Goal: Task Accomplishment & Management: Complete application form

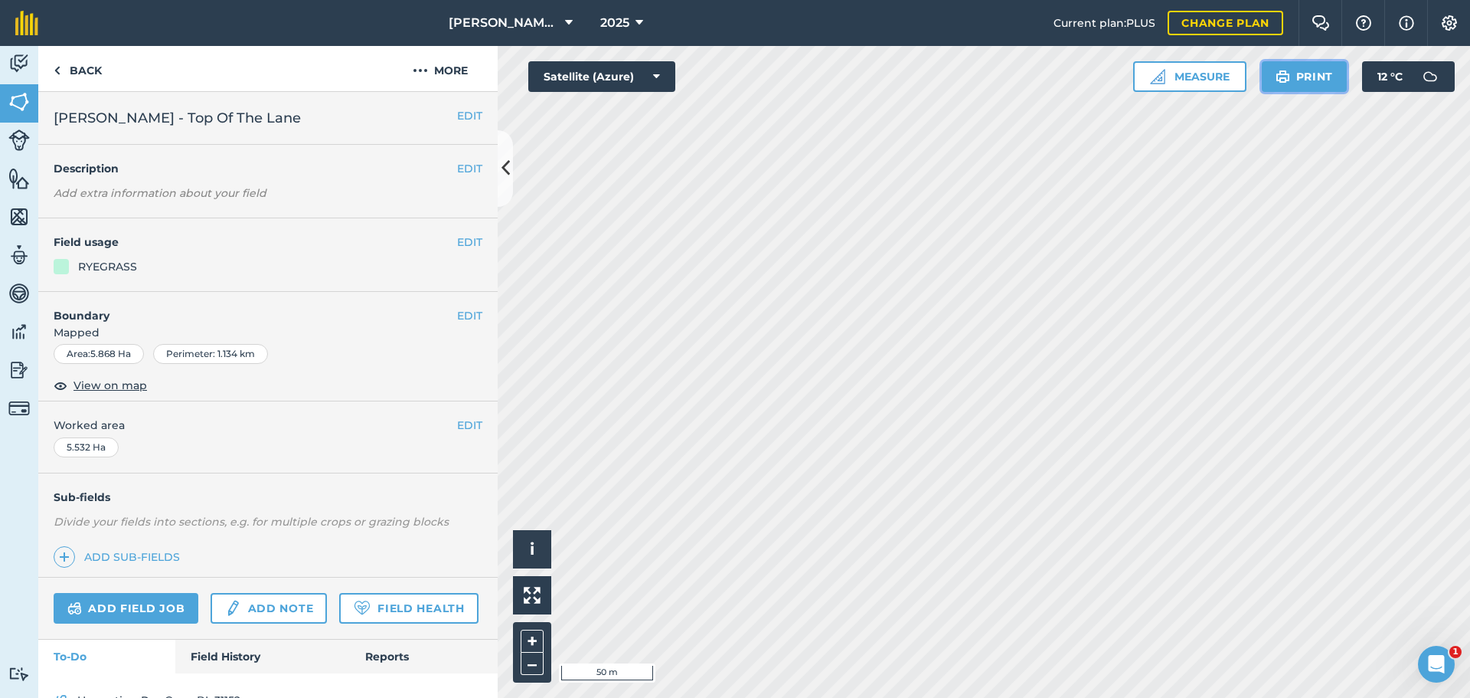
click at [1275, 92] on button "Print" at bounding box center [1305, 76] width 86 height 31
click at [65, 82] on link "Back" at bounding box center [77, 68] width 79 height 45
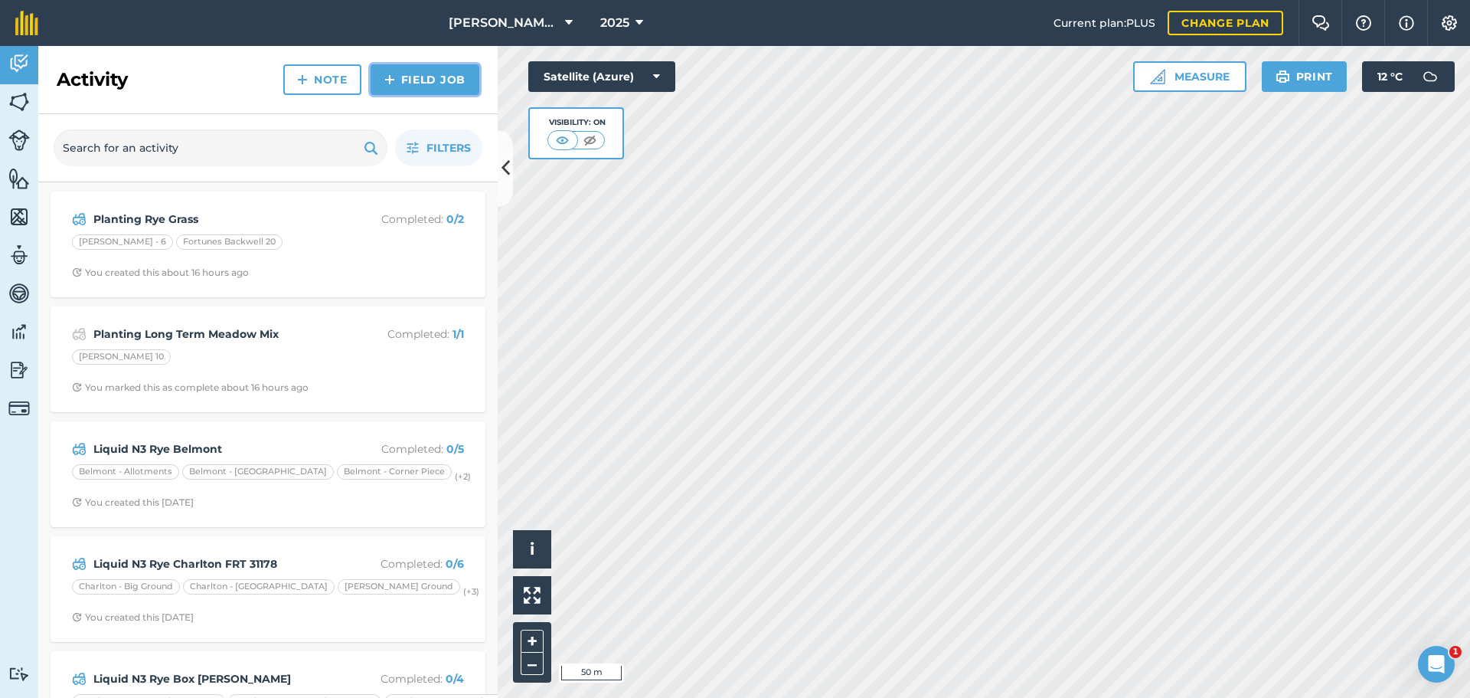
click at [427, 90] on link "Field Job" at bounding box center [425, 79] width 109 height 31
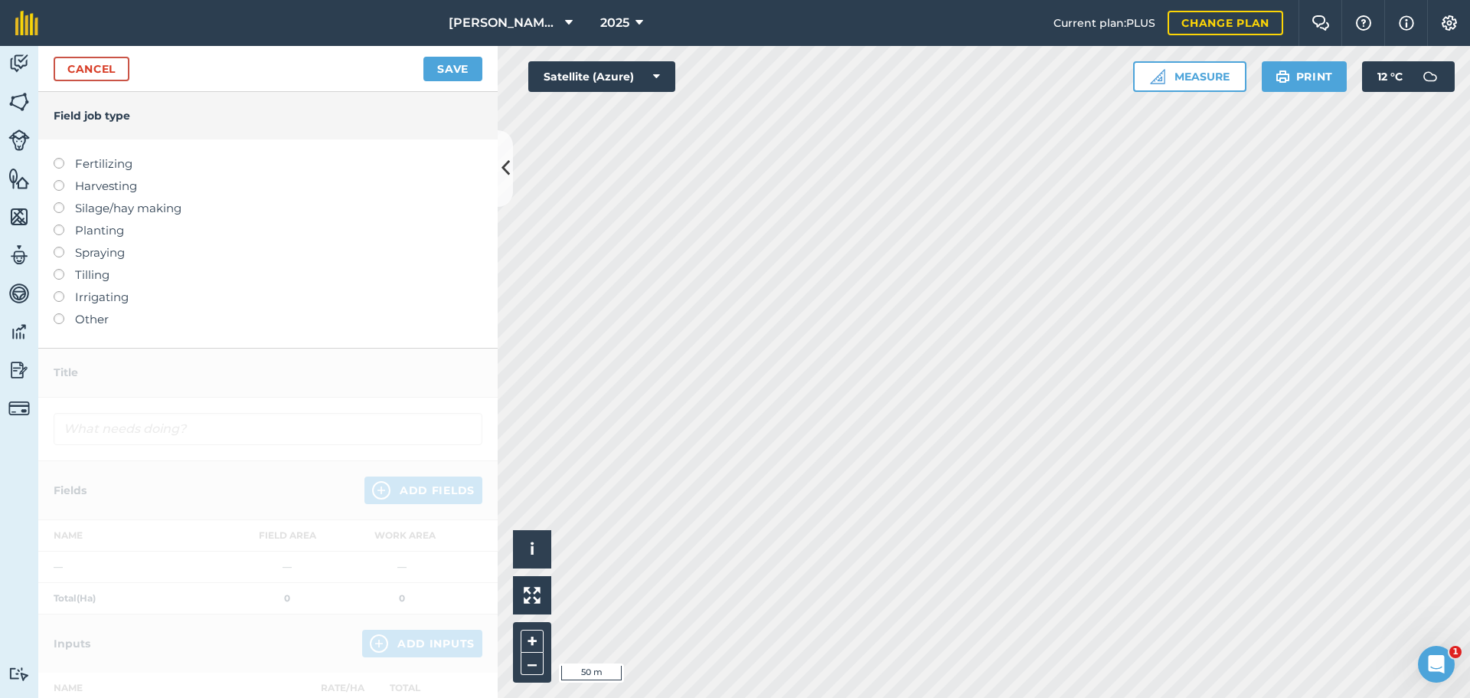
click at [63, 224] on label at bounding box center [64, 224] width 21 height 0
type input "Planting"
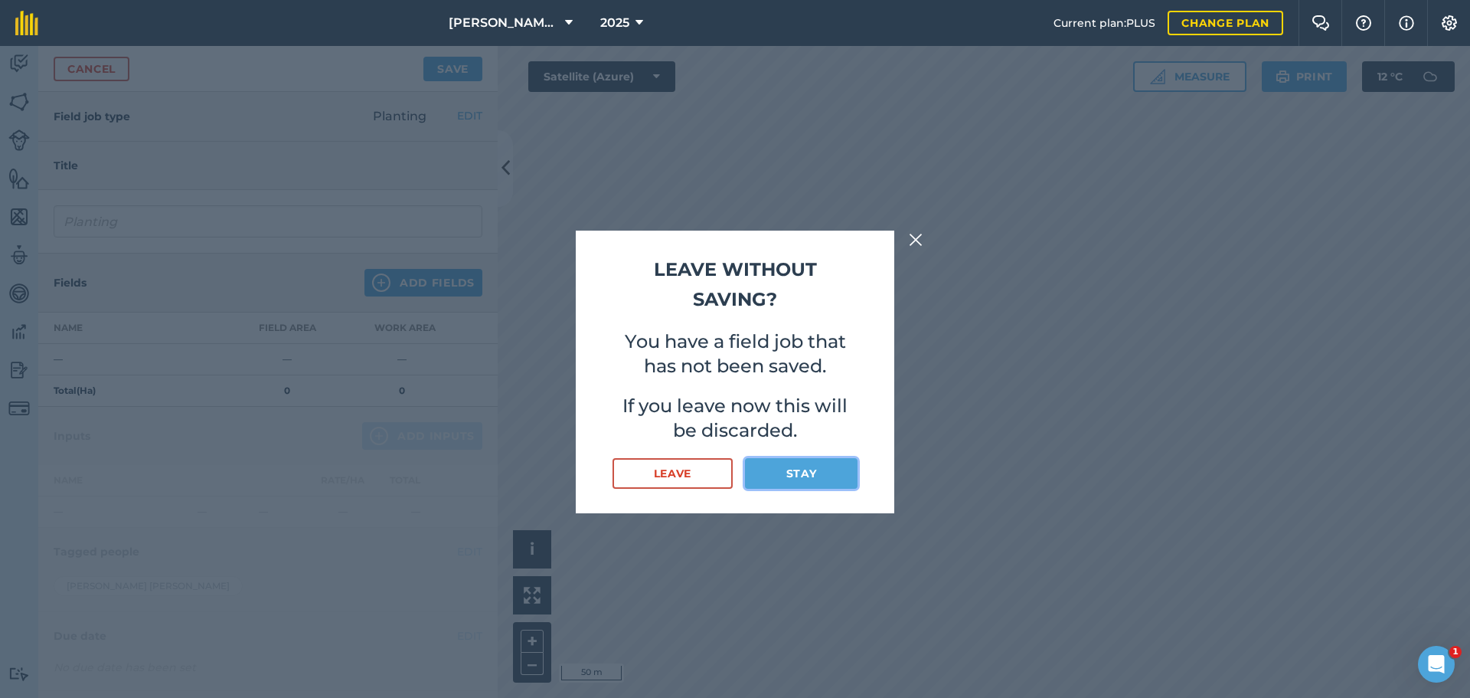
click at [776, 489] on button "Stay" at bounding box center [801, 473] width 113 height 31
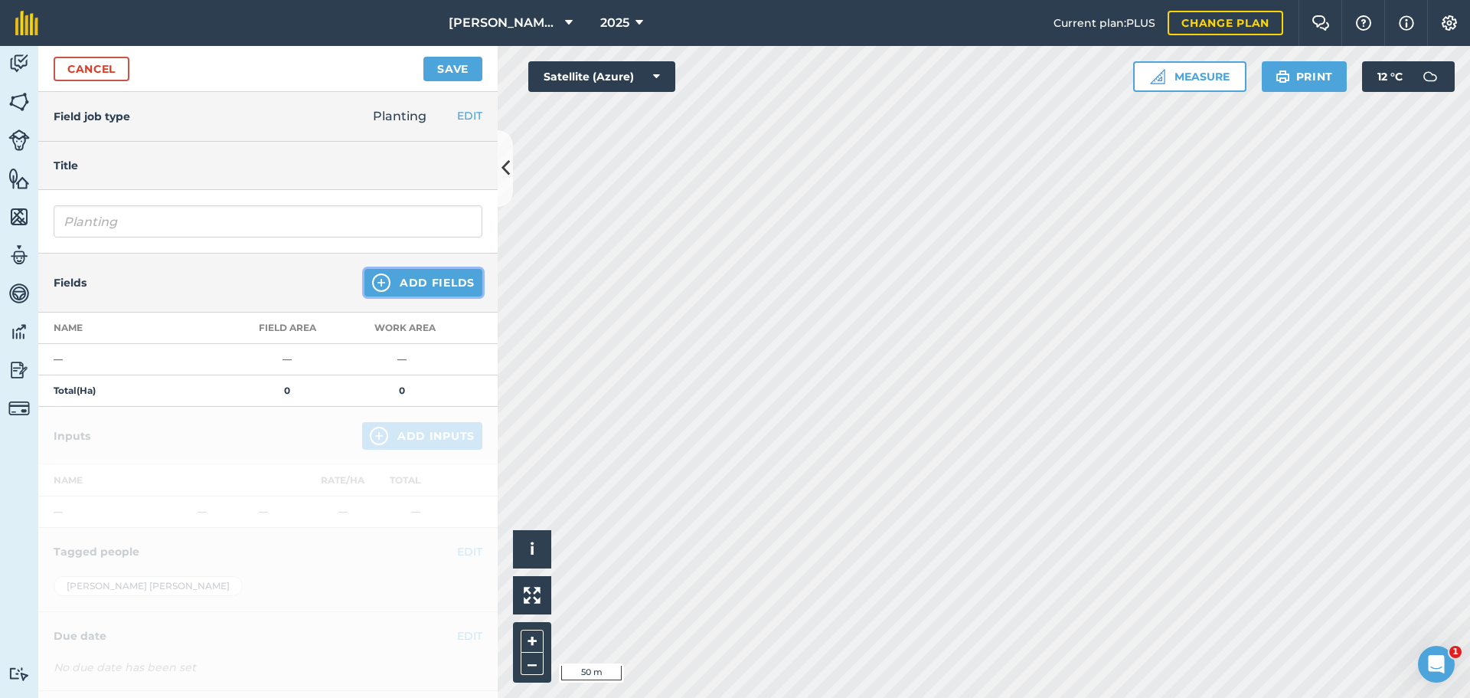
click at [373, 296] on button "Add Fields" at bounding box center [424, 283] width 118 height 28
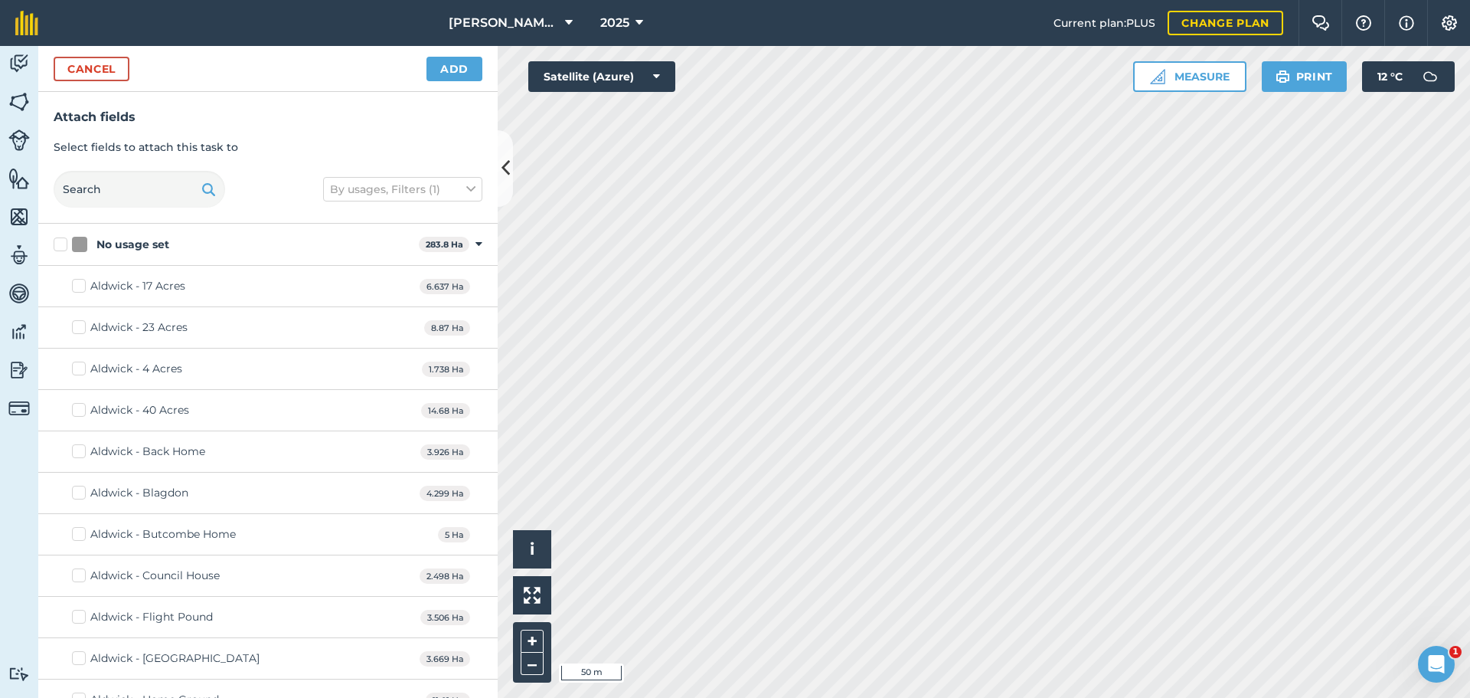
checkbox input "true"
click at [454, 81] on button "Add" at bounding box center [455, 69] width 56 height 25
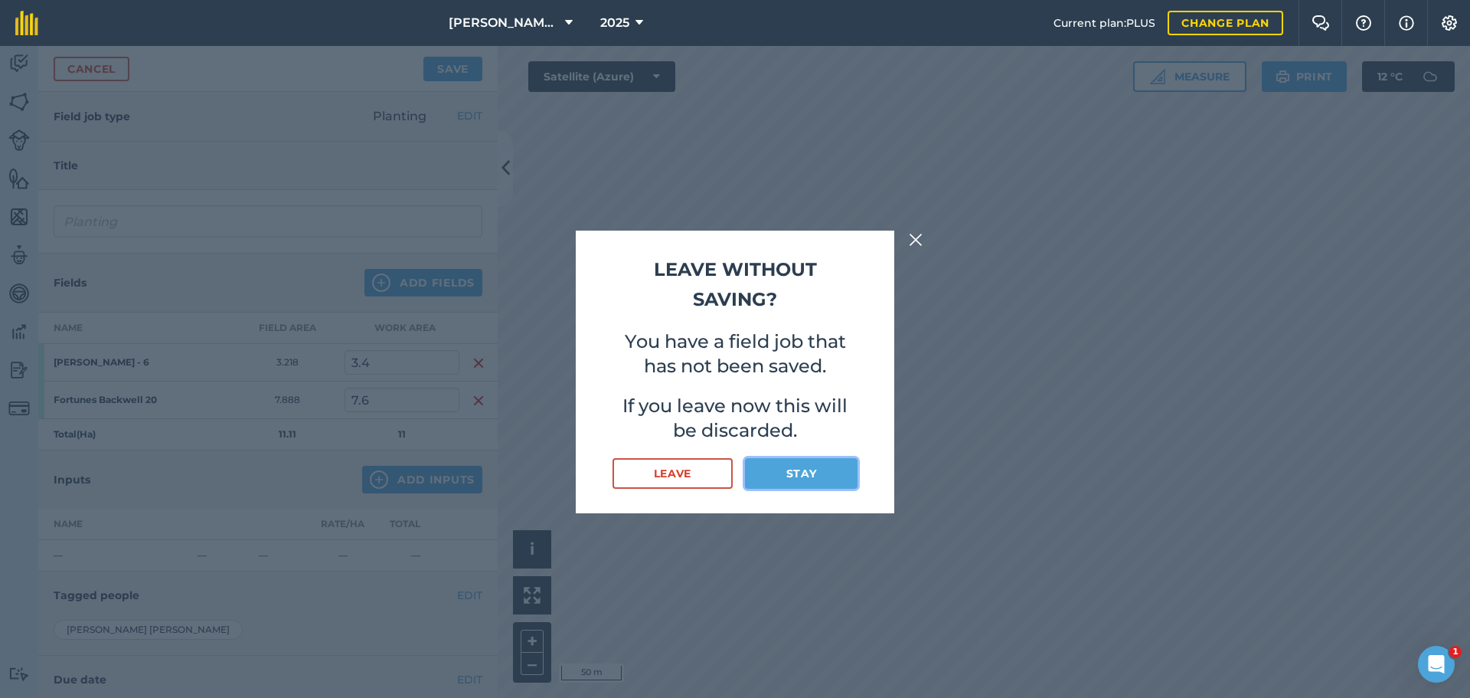
click at [805, 489] on button "Stay" at bounding box center [801, 473] width 113 height 31
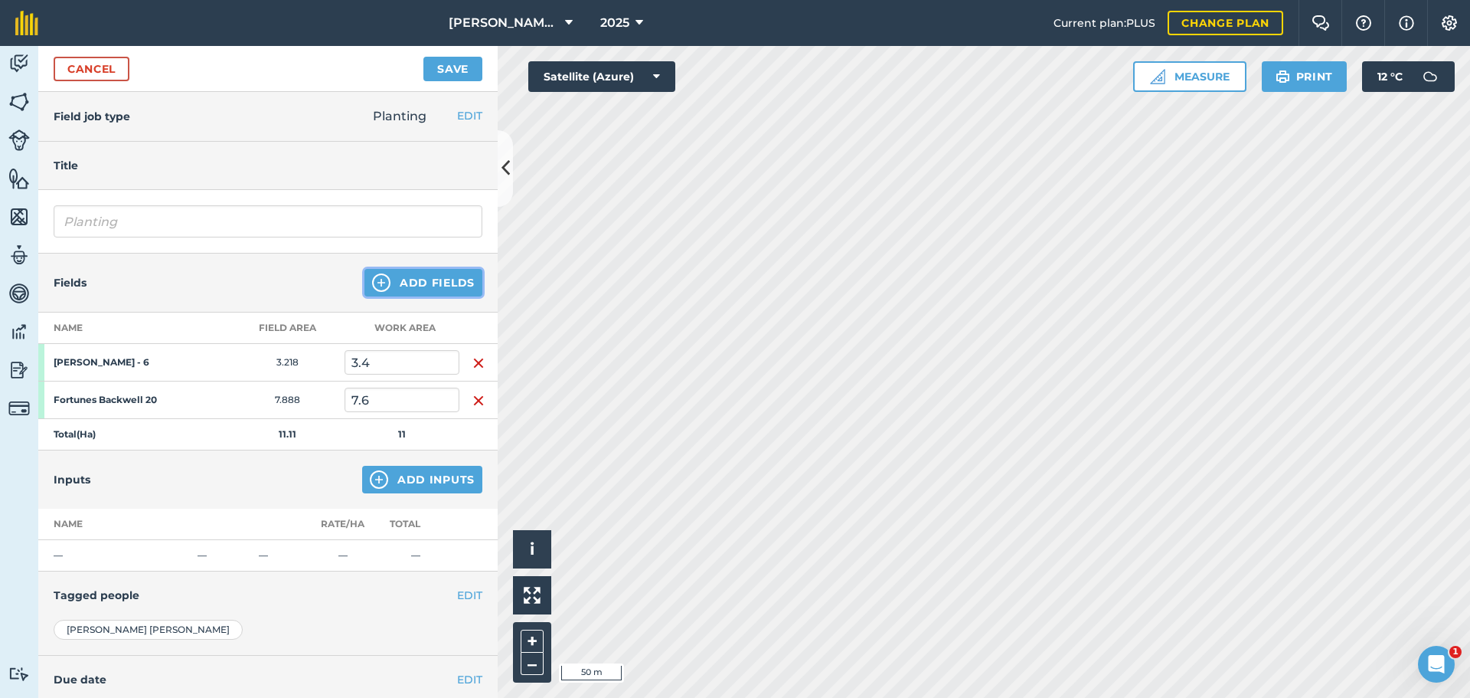
click at [455, 296] on button "Add Fields" at bounding box center [424, 283] width 118 height 28
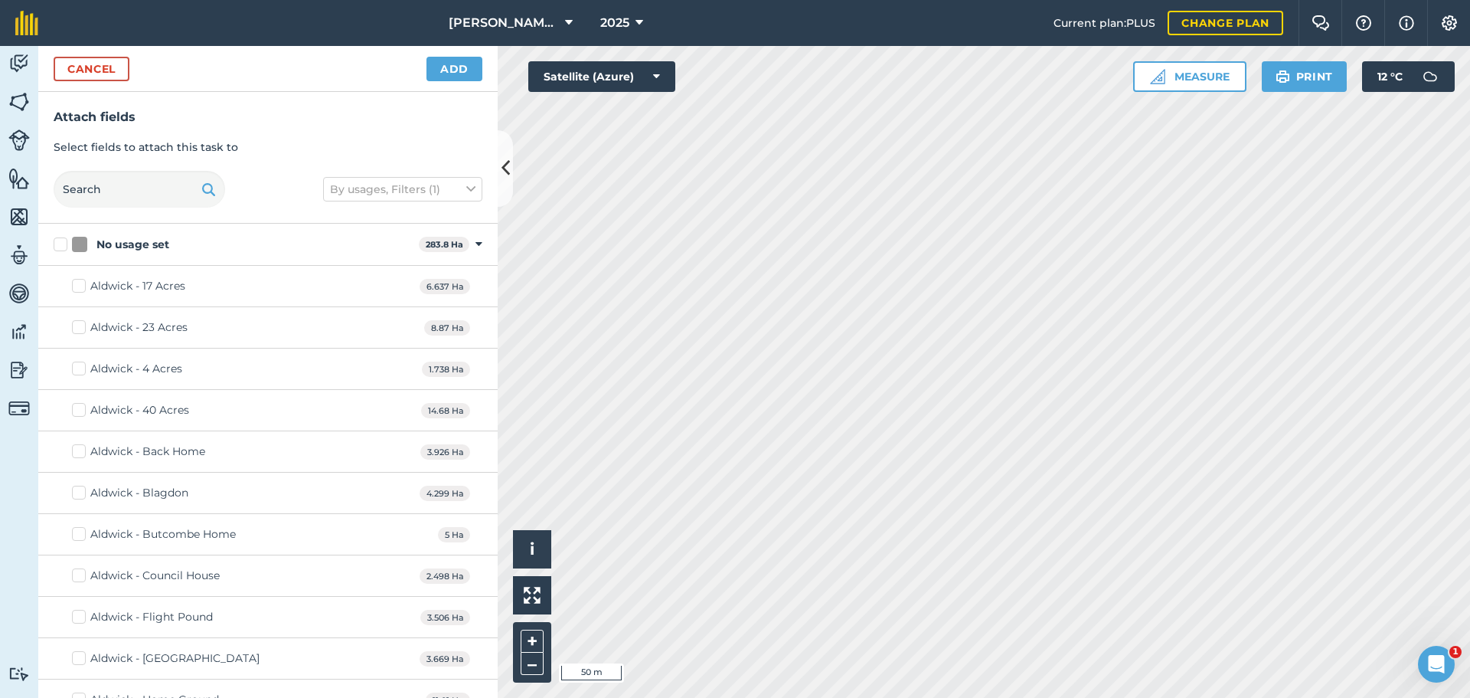
checkbox input "false"
click at [427, 79] on button "Add" at bounding box center [455, 69] width 56 height 25
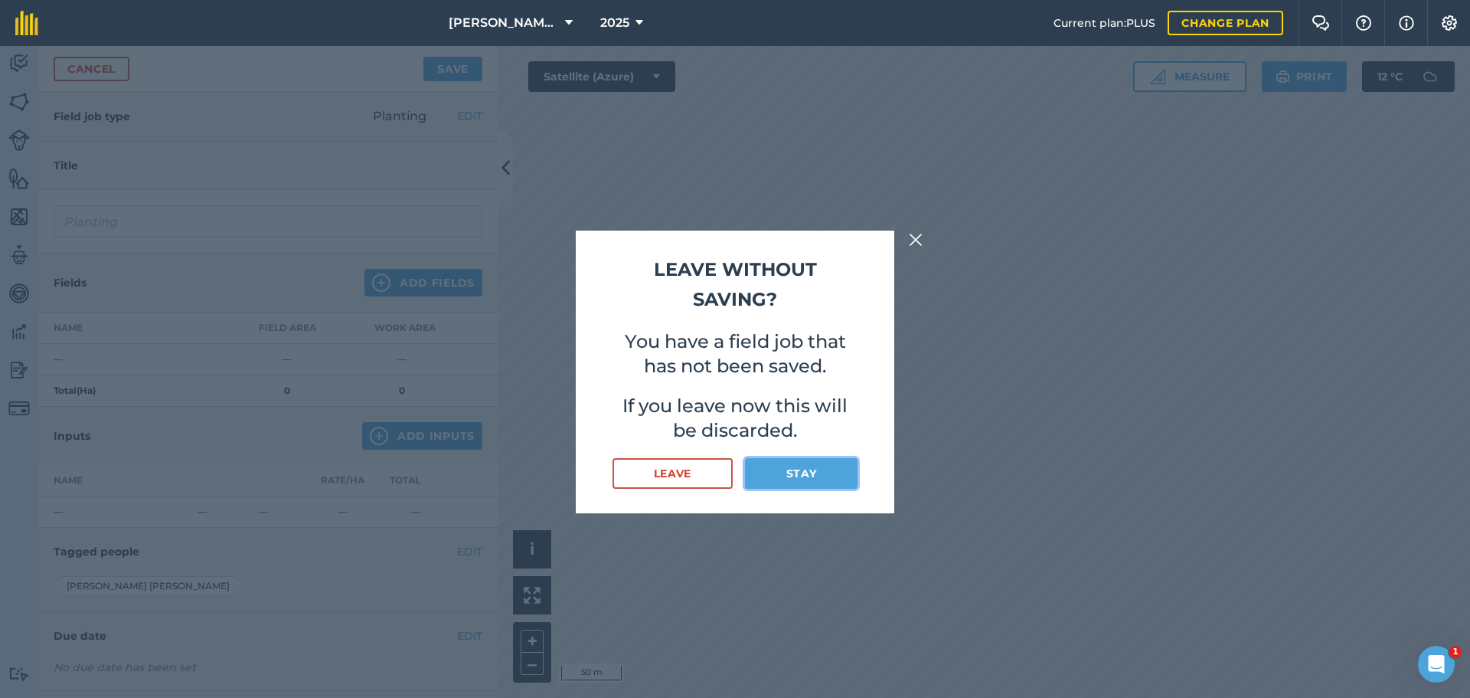
click at [812, 489] on button "Stay" at bounding box center [801, 473] width 113 height 31
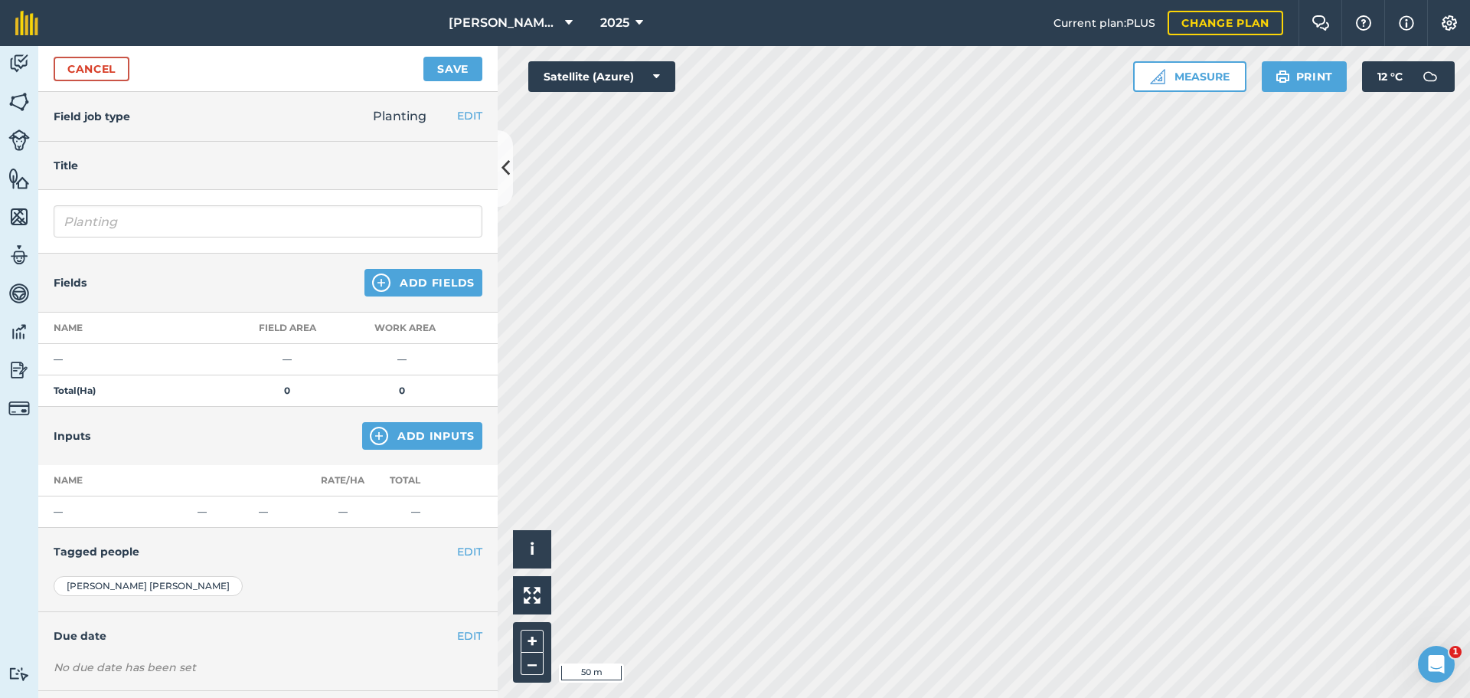
click at [419, 312] on div "Fields Add Fields" at bounding box center [267, 282] width 459 height 59
click at [431, 296] on button "Add Fields" at bounding box center [424, 283] width 118 height 28
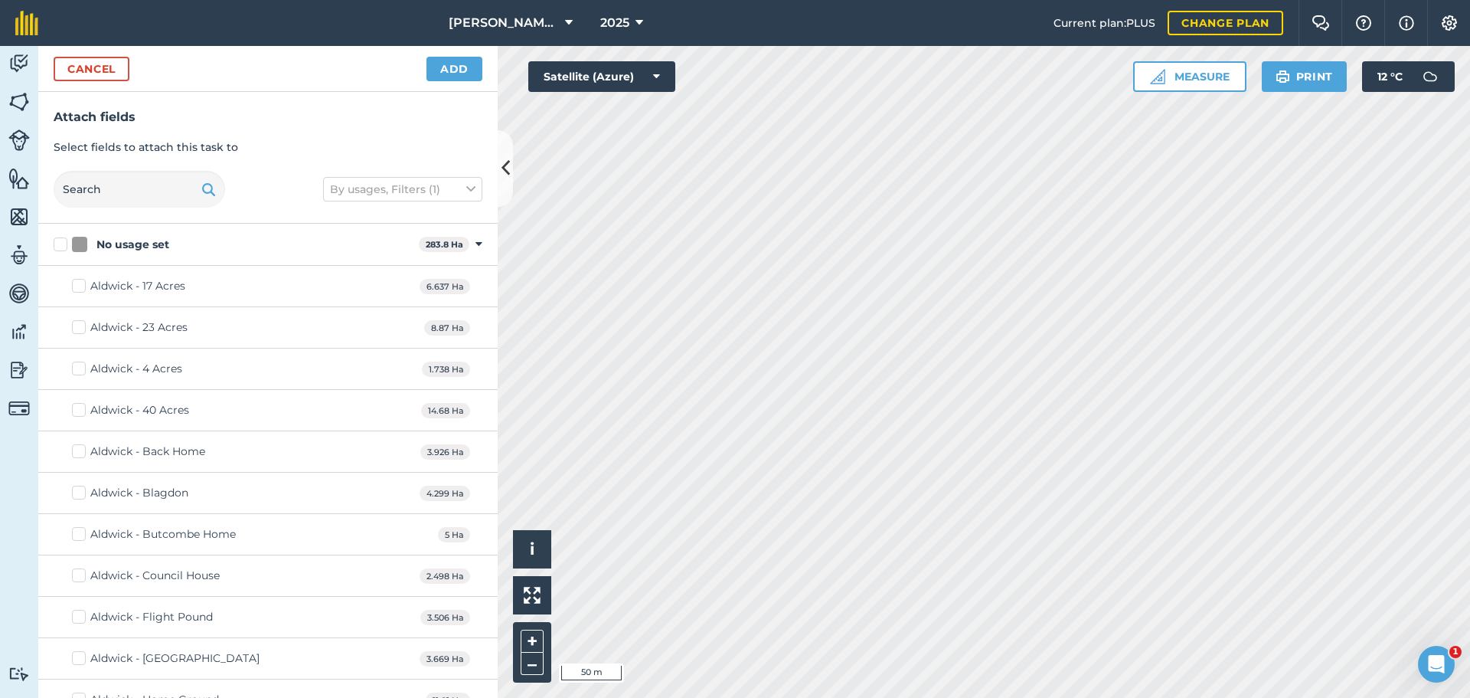
checkbox input "true"
click at [453, 81] on button "Add" at bounding box center [455, 69] width 56 height 25
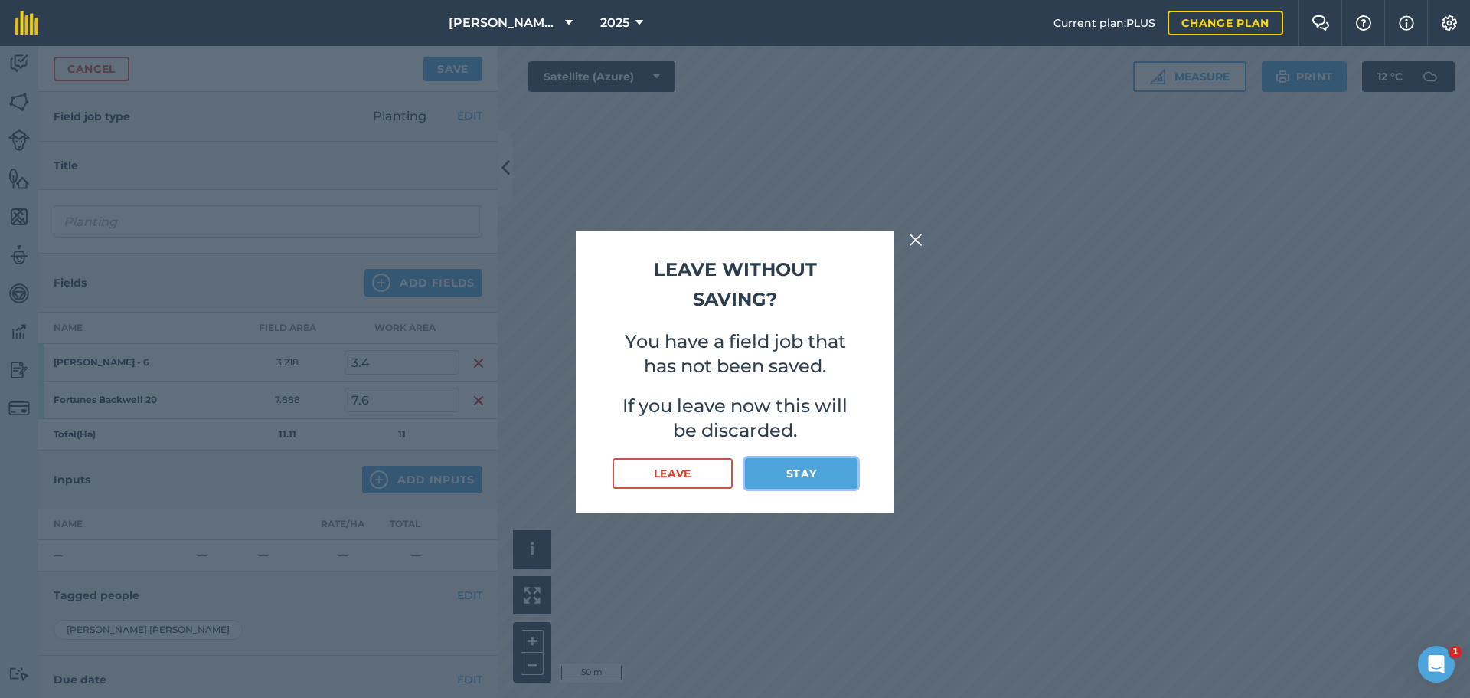
click at [804, 489] on button "Stay" at bounding box center [801, 473] width 113 height 31
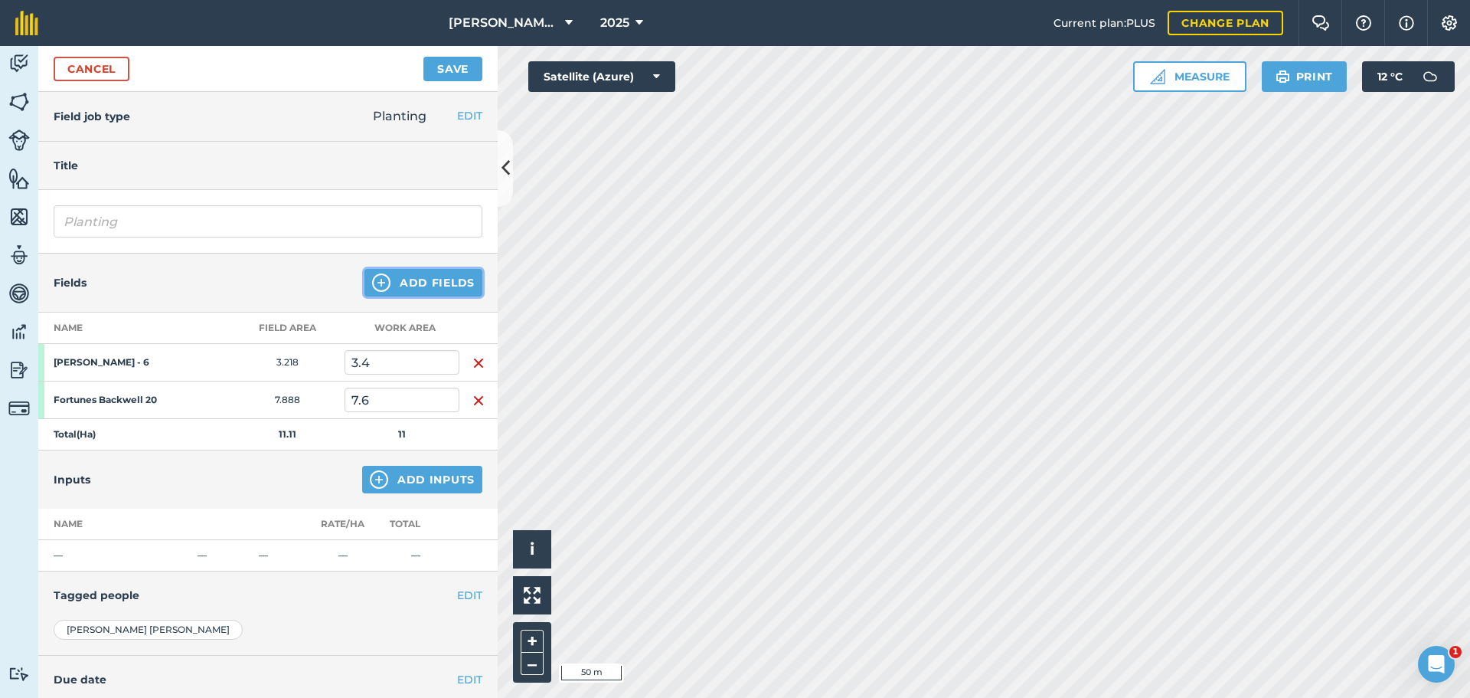
click at [425, 296] on button "Add Fields" at bounding box center [424, 283] width 118 height 28
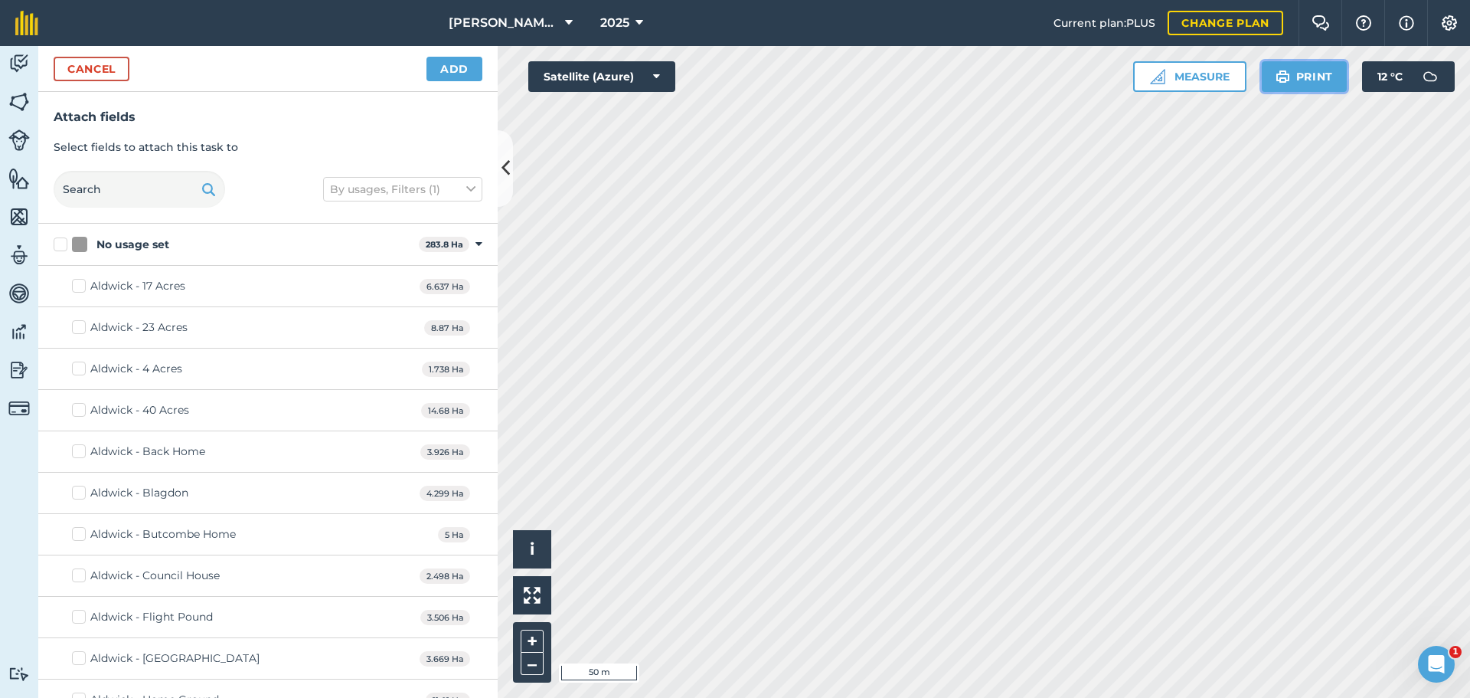
drag, startPoint x: 470, startPoint y: 325, endPoint x: 1257, endPoint y: 97, distance: 818.9
click at [1262, 92] on button "Print" at bounding box center [1305, 76] width 86 height 31
click at [1270, 92] on button "Print" at bounding box center [1305, 76] width 86 height 31
checkbox input "false"
